Goal: Communication & Community: Answer question/provide support

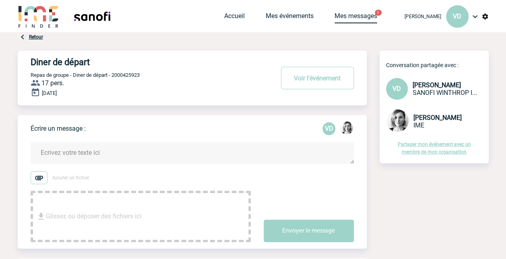
click at [364, 14] on link "Mes messages" at bounding box center [355, 17] width 43 height 11
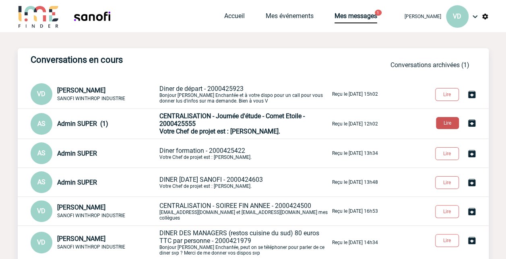
click at [447, 126] on button "Lire" at bounding box center [447, 123] width 23 height 12
